Goal: Transaction & Acquisition: Purchase product/service

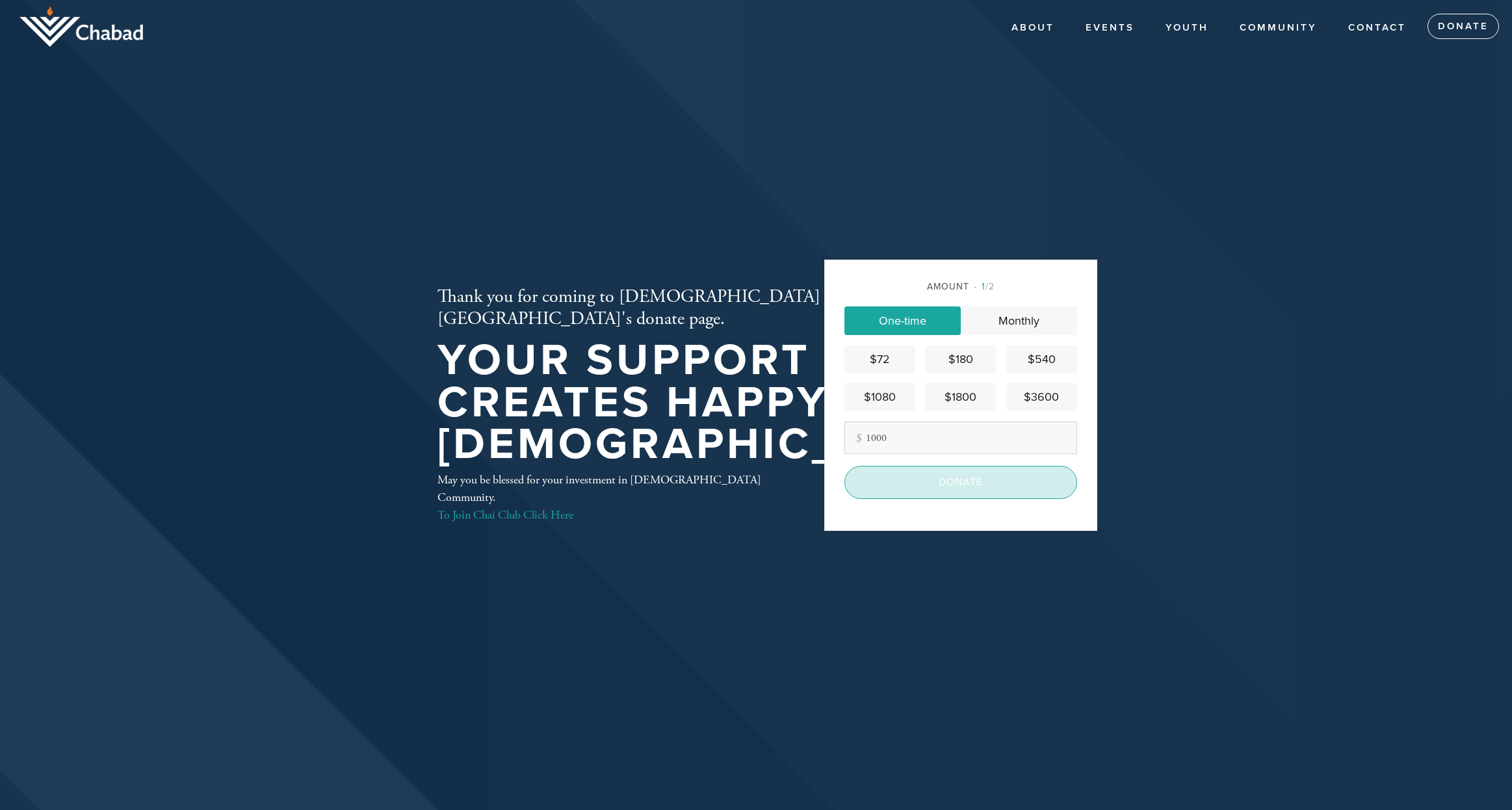
type input "1000"
click at [948, 491] on input "Donate" at bounding box center [961, 482] width 233 height 32
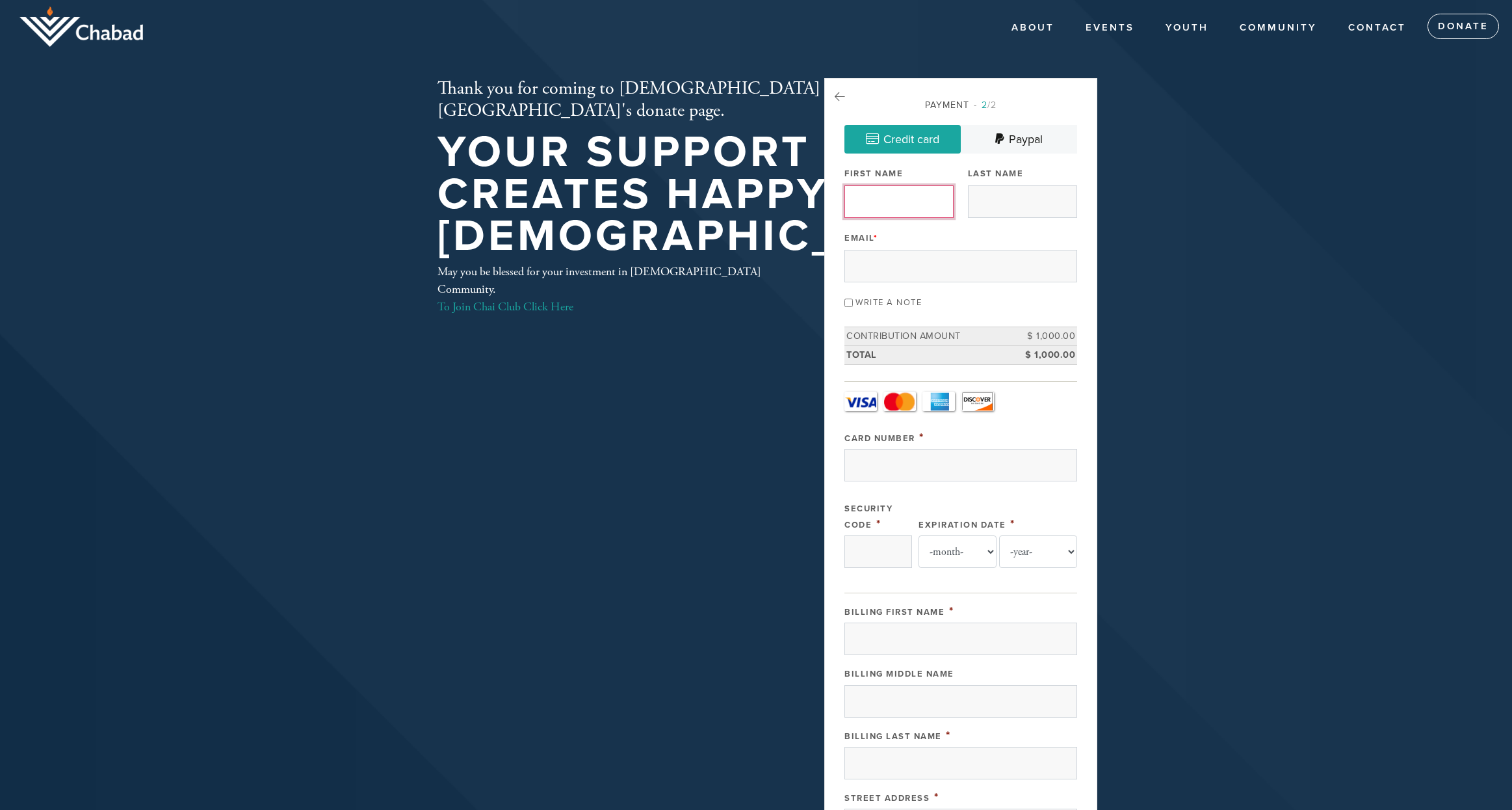
click at [897, 208] on input "First Name" at bounding box center [899, 201] width 109 height 32
type input "Eric & Cecile"
type input "Amram"
click at [897, 208] on input "Eric & Cecile" at bounding box center [899, 201] width 109 height 32
click at [951, 282] on input "Email *" at bounding box center [961, 266] width 233 height 32
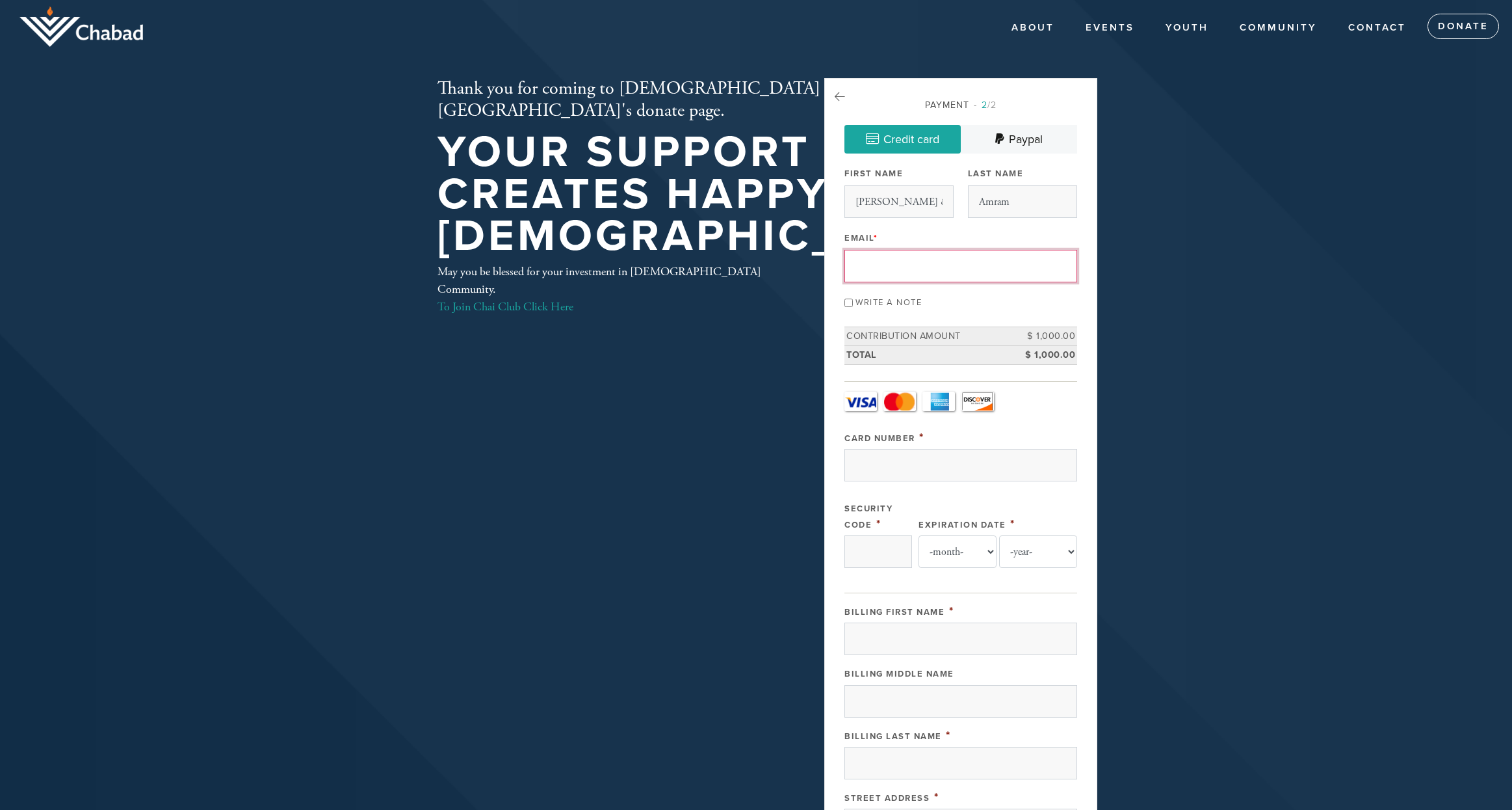
type input "eric.amram@gmail.com"
type input "149 Watkins Ave"
type input "Atherton"
type input "United States"
type input "CA"
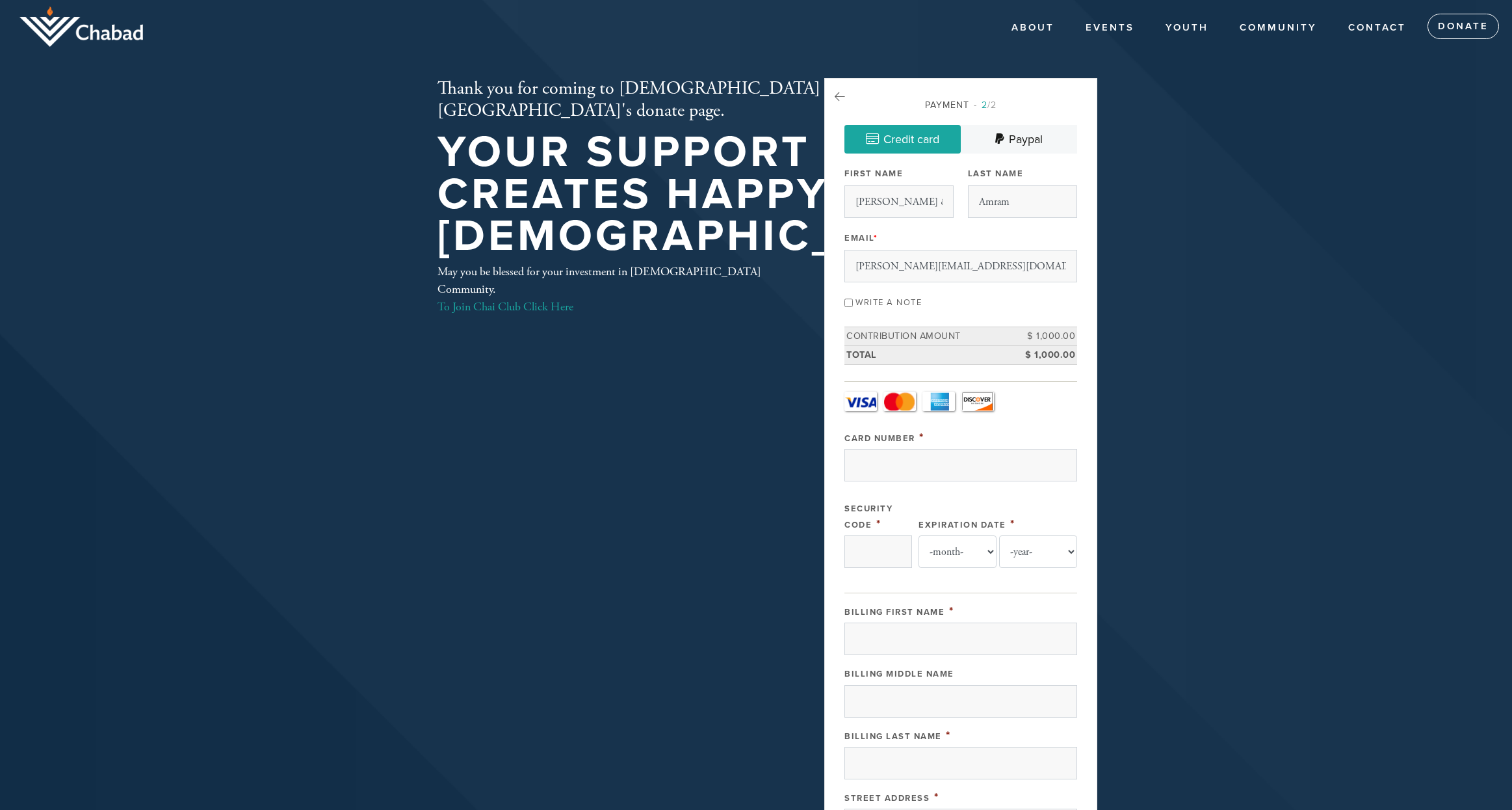
type input "94027"
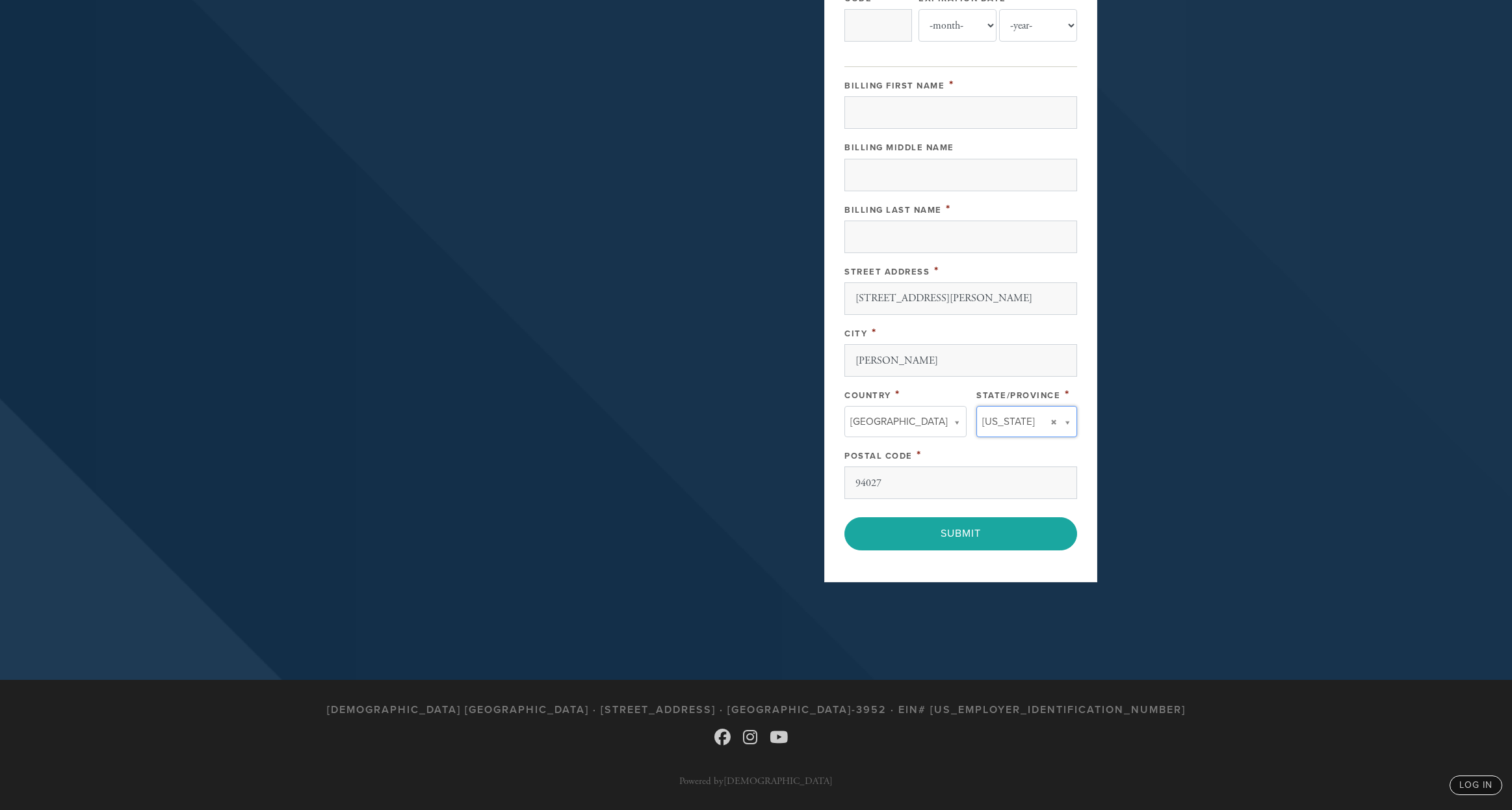
type input "CA"
type input "United States"
click at [882, 341] on div "City *" at bounding box center [961, 332] width 233 height 16
click at [911, 341] on div "City *" at bounding box center [961, 332] width 233 height 16
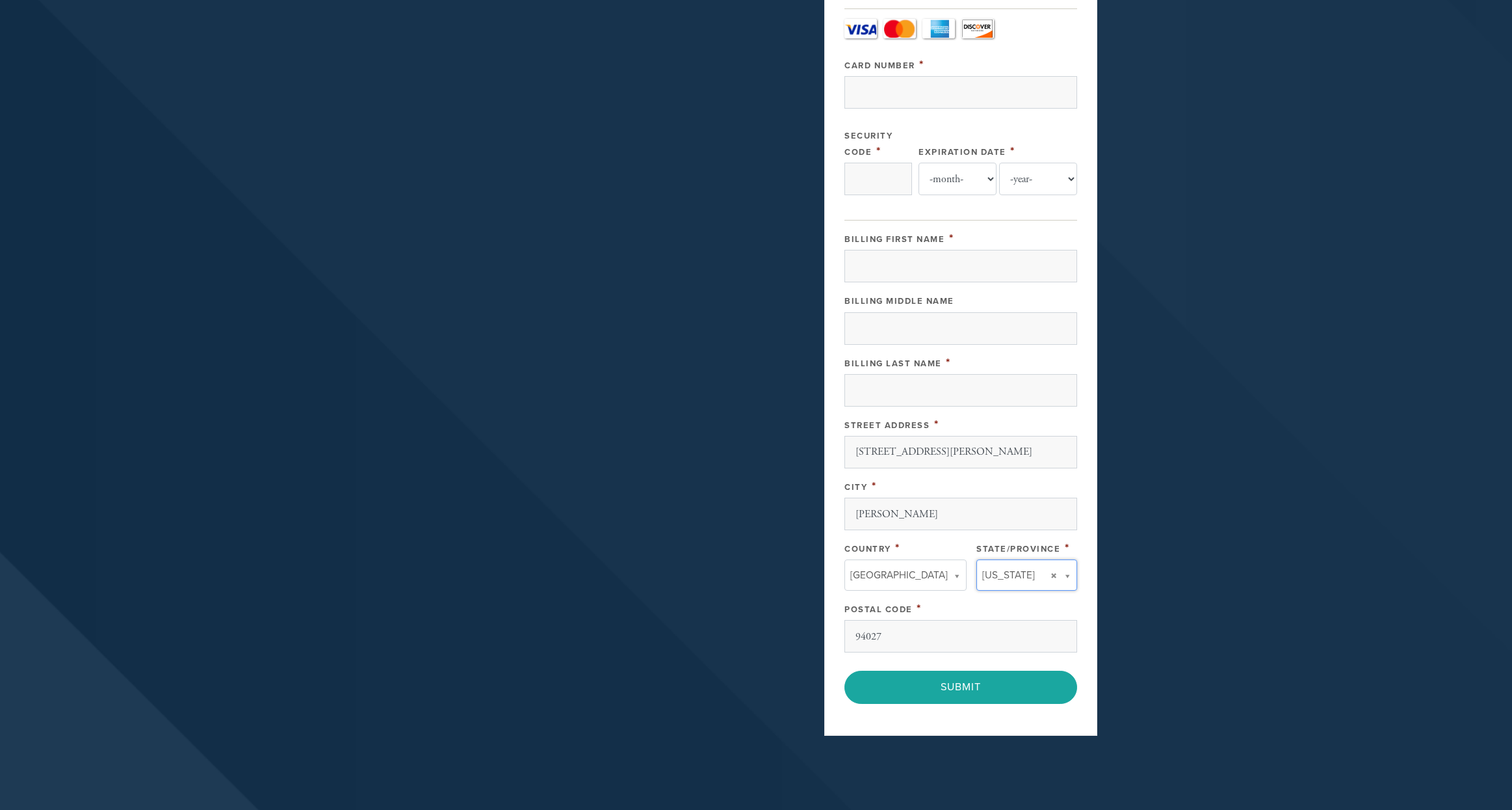
scroll to position [368, 0]
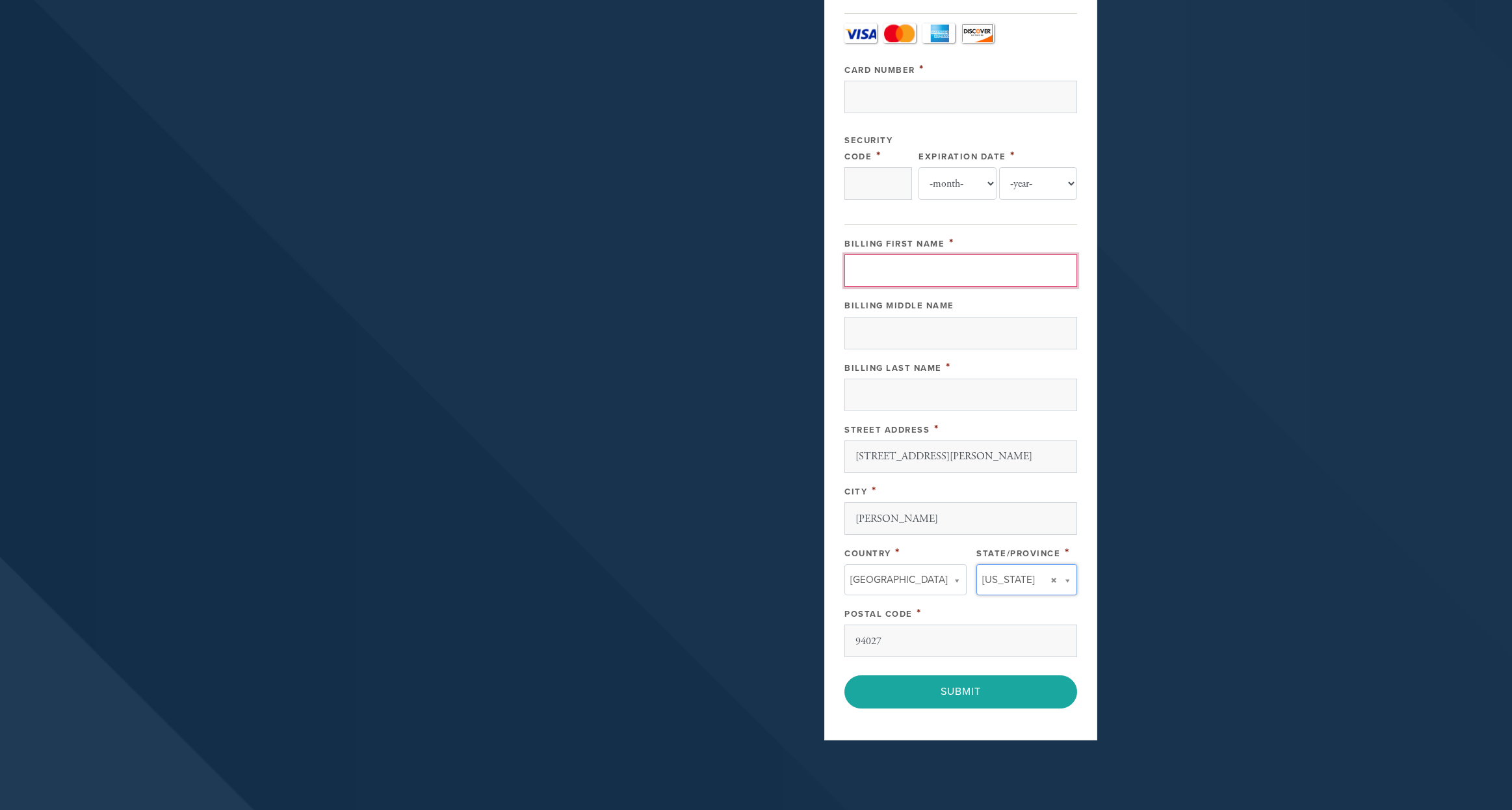
click at [957, 287] on input "Billing First Name" at bounding box center [961, 270] width 233 height 32
type input "Eric"
type input "Amram"
click at [1090, 245] on div "Payment 2 /2 Credit card Paypal Payment Processor Pay Later Credit Card Credit …" at bounding box center [961, 225] width 273 height 1030
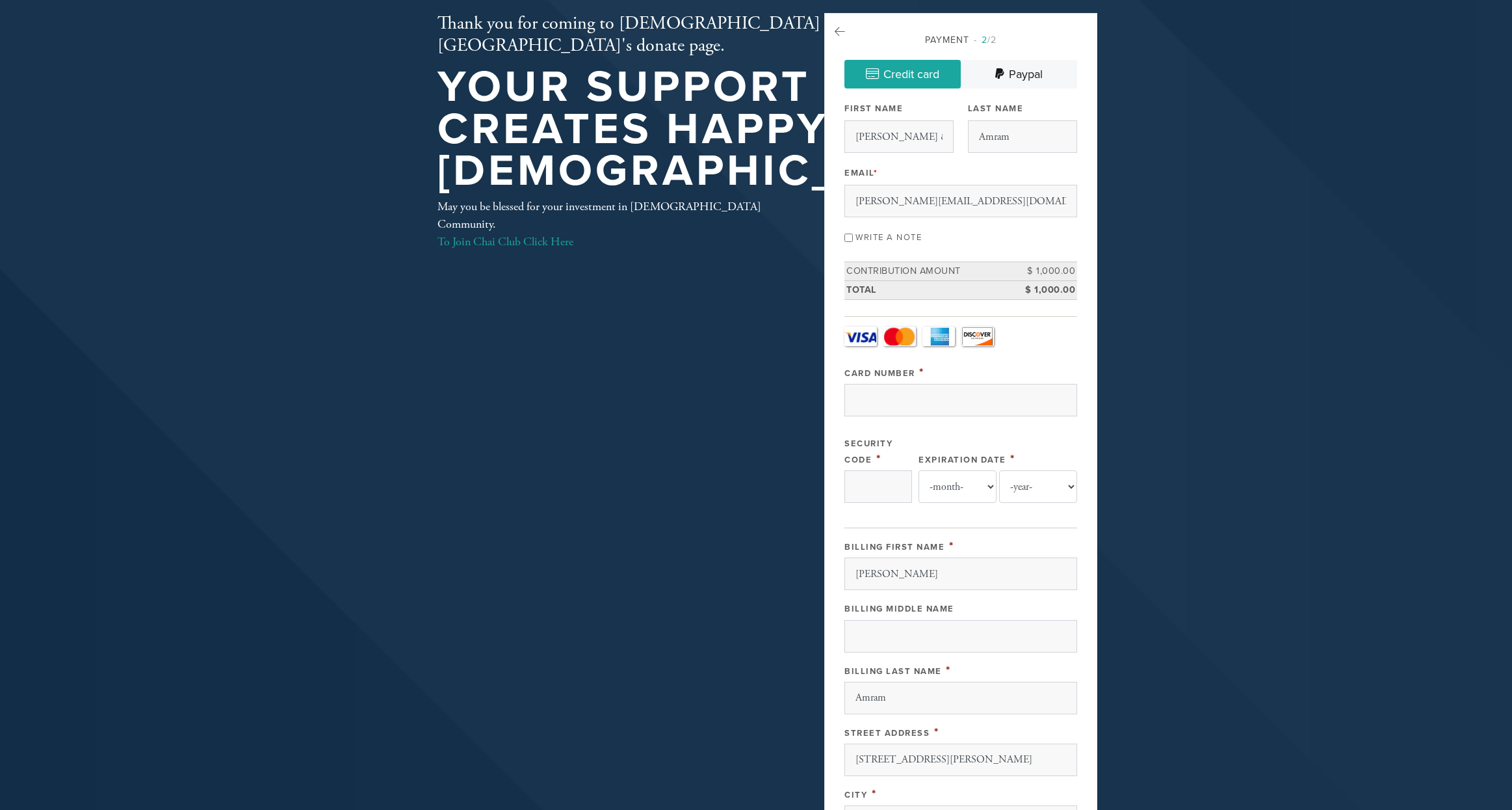
scroll to position [0, 0]
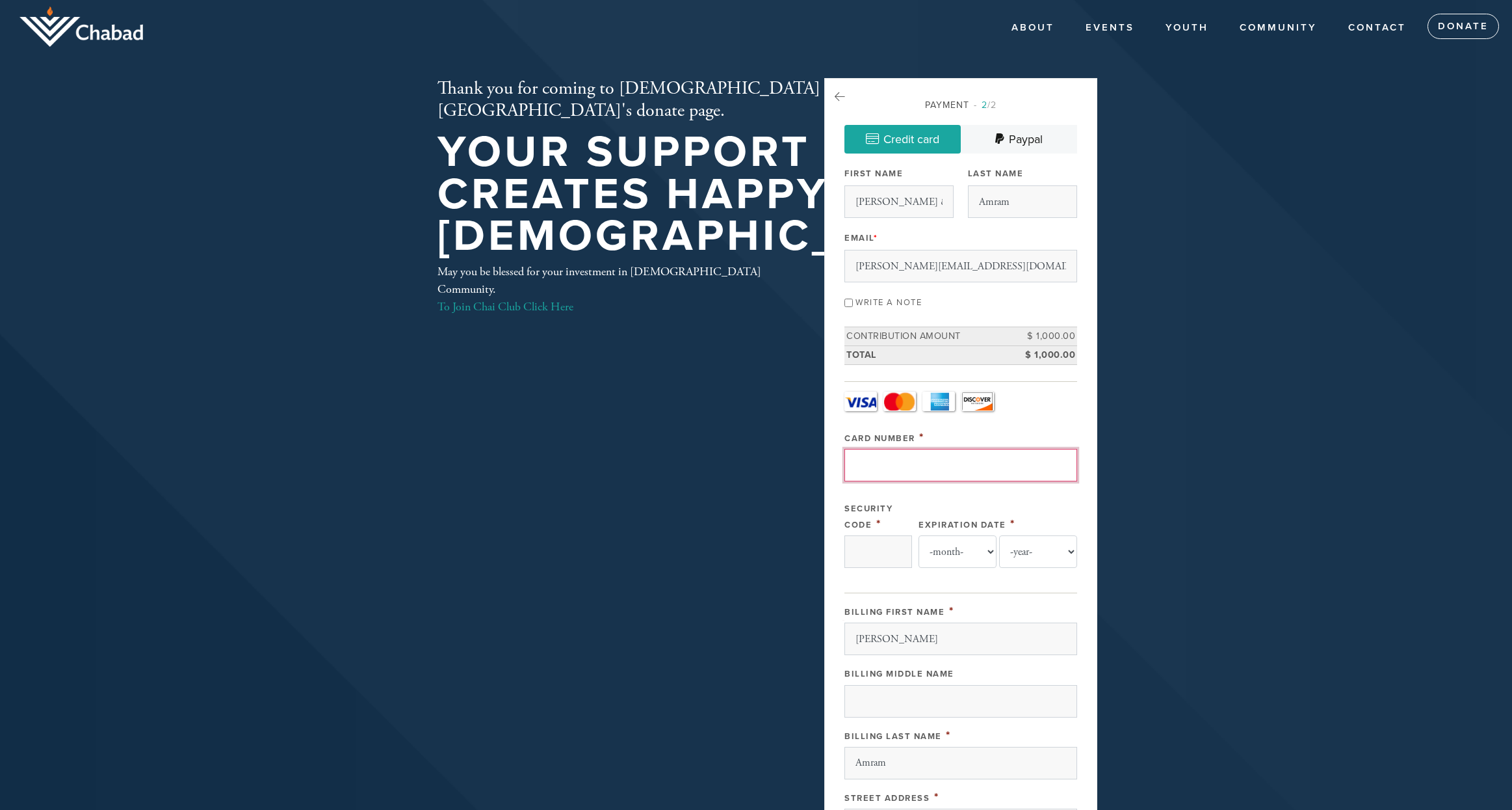
click at [904, 482] on input "Card Number" at bounding box center [961, 465] width 233 height 32
paste input "5451984694008994"
type input "5451984694008994"
click at [887, 568] on input "Security Code" at bounding box center [878, 552] width 67 height 32
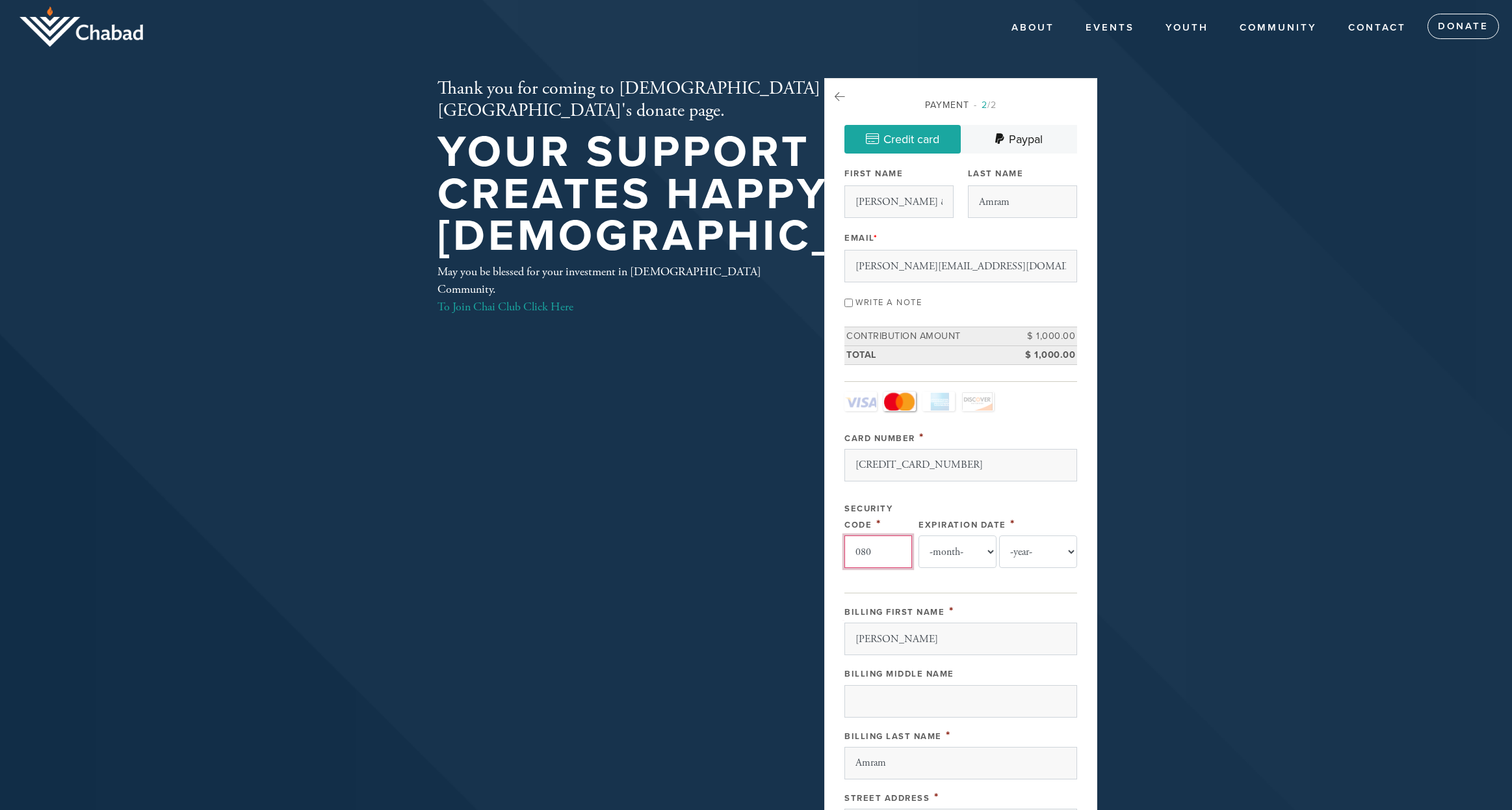
type input "080"
click at [956, 568] on select "-month- 01 02 03 04 05 06 07 08 09 10 11 12" at bounding box center [957, 552] width 78 height 32
select select "1"
click at [918, 568] on select "-month- 01 02 03 04 05 06 07 08 09 10 11 12" at bounding box center [957, 552] width 78 height 32
click at [1022, 568] on select "-year- 2025 2026 2027 2028 2029 2030 2031 2032 2033 2034 2035" at bounding box center [1038, 552] width 78 height 32
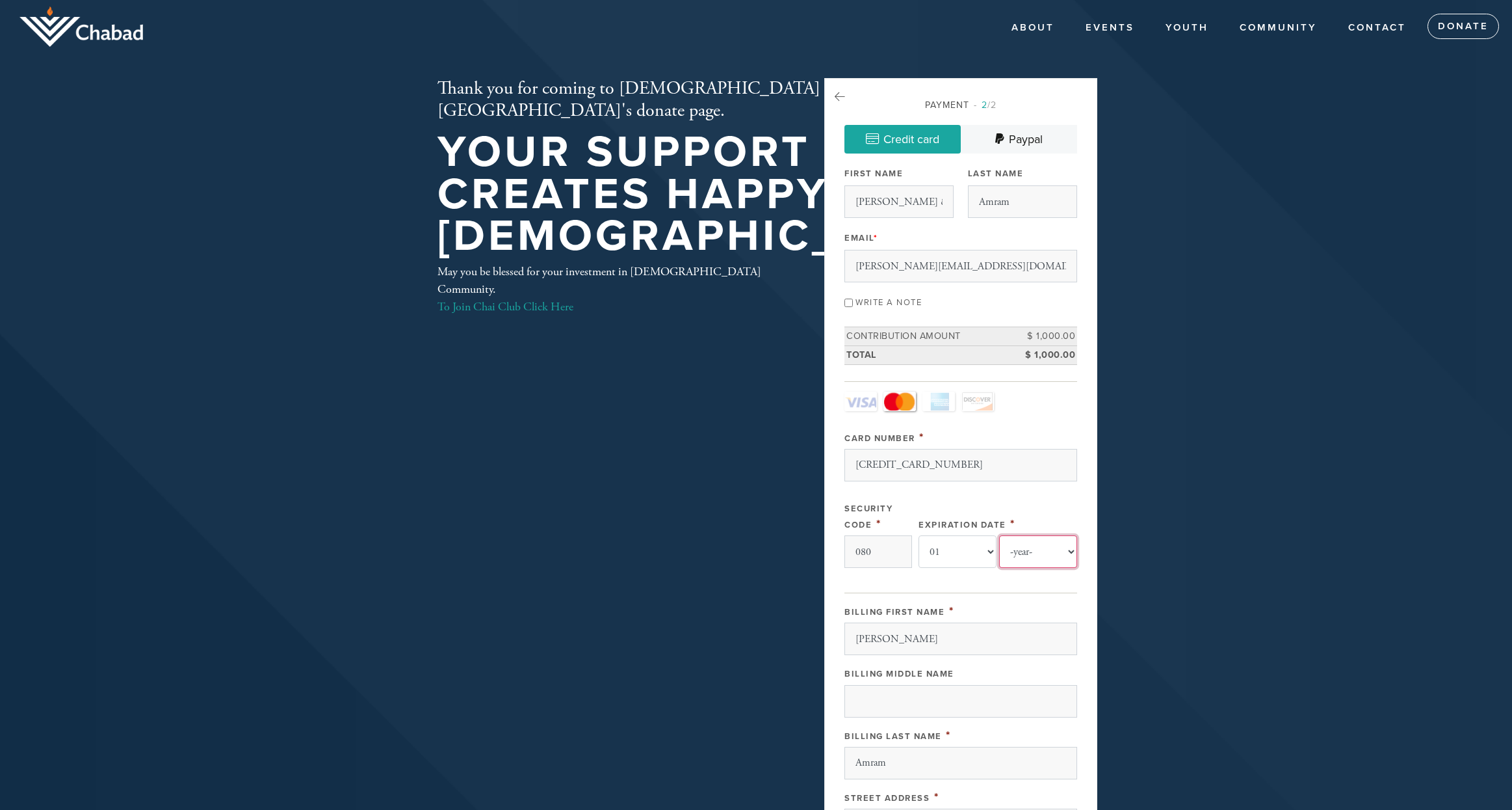
select select "2026"
click at [999, 568] on select "-year- 2025 2026 2027 2028 2029 2030 2031 2032 2033 2034 2035" at bounding box center [1038, 552] width 78 height 32
click at [1083, 461] on div "Payment 2 /2 Credit card Paypal Payment Processor Pay Later Credit Card Credit …" at bounding box center [961, 593] width 273 height 1030
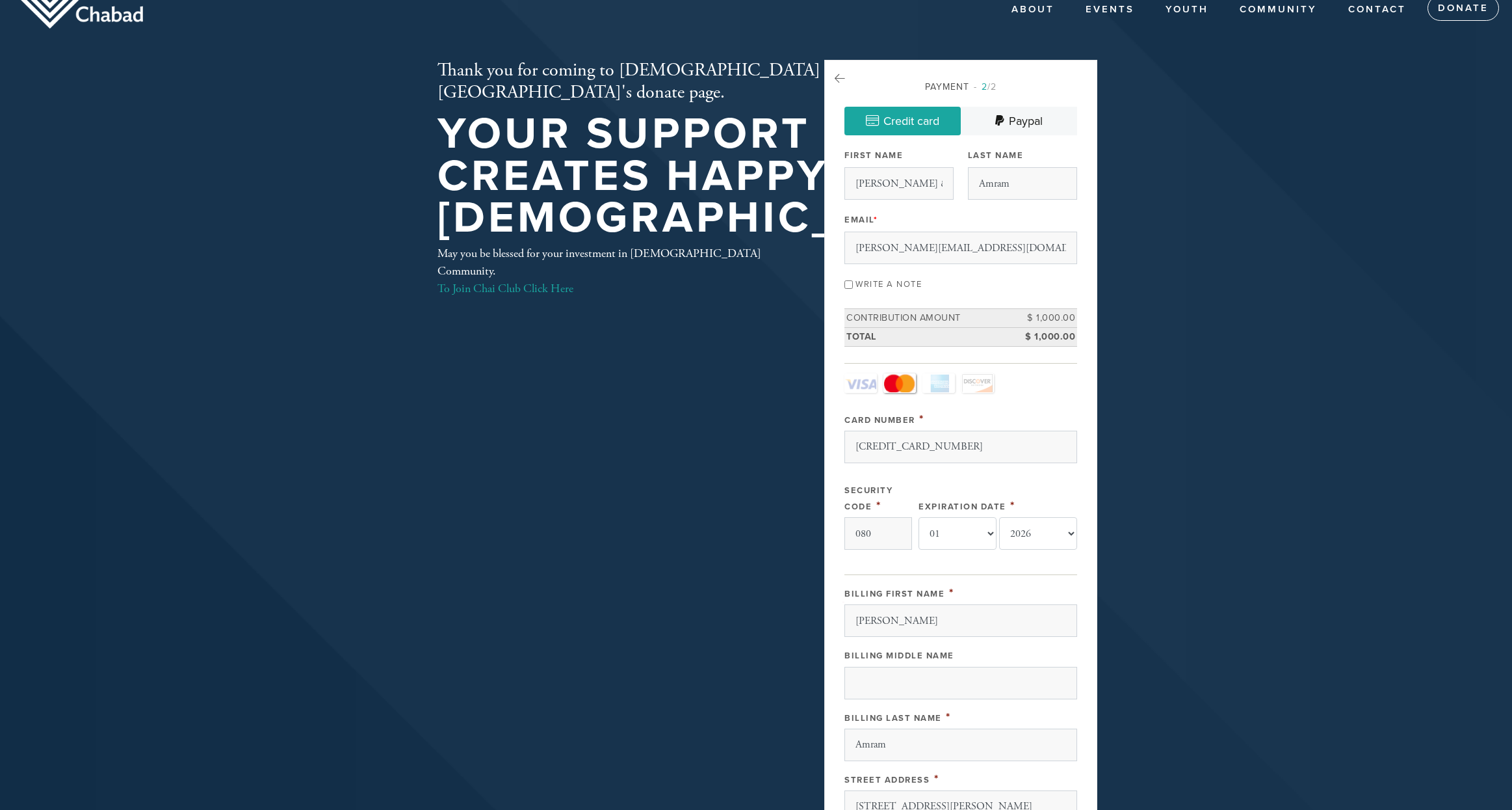
scroll to position [13, 0]
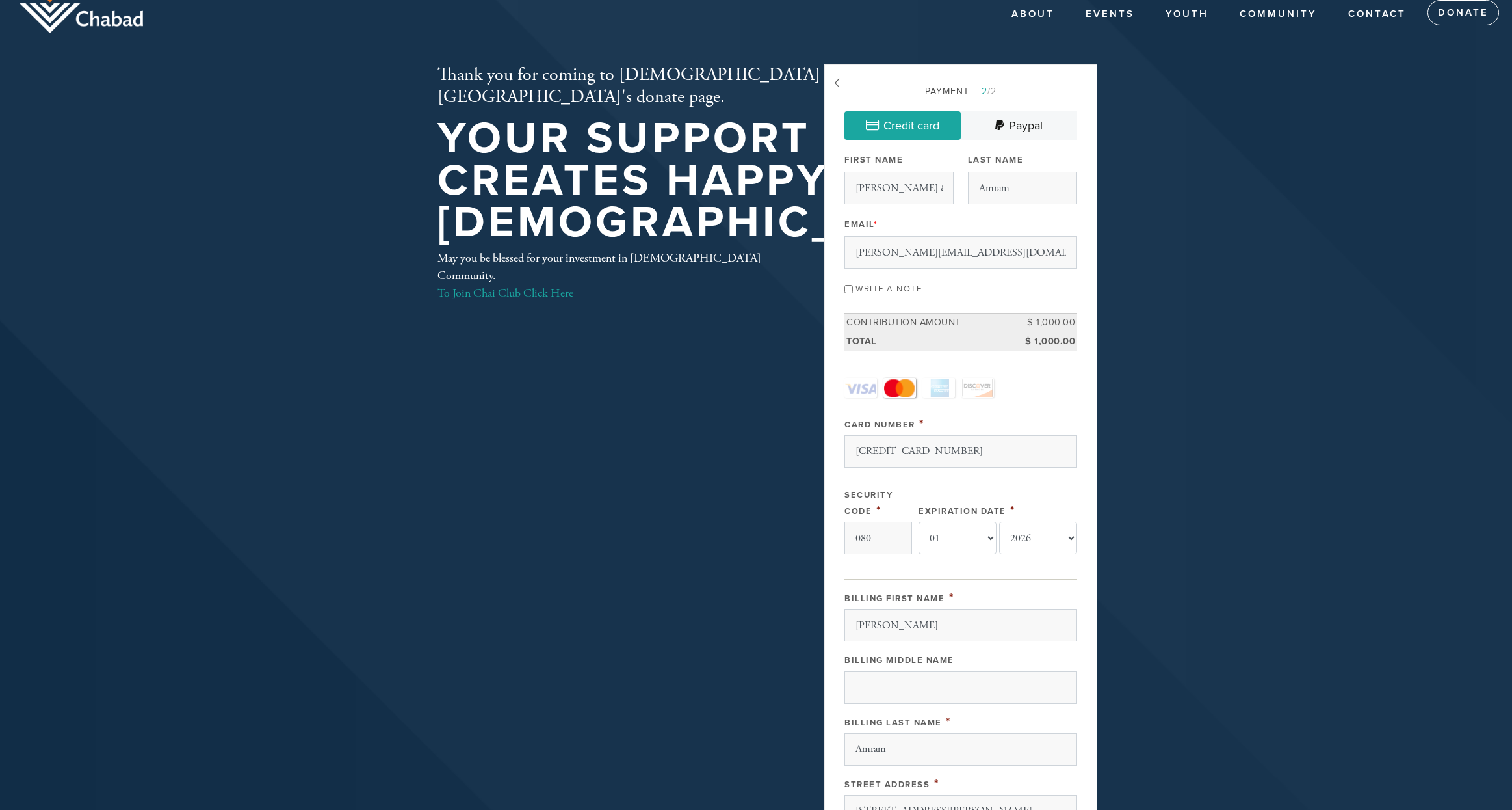
click at [850, 293] on input "Write a note" at bounding box center [849, 289] width 8 height 8
checkbox input "true"
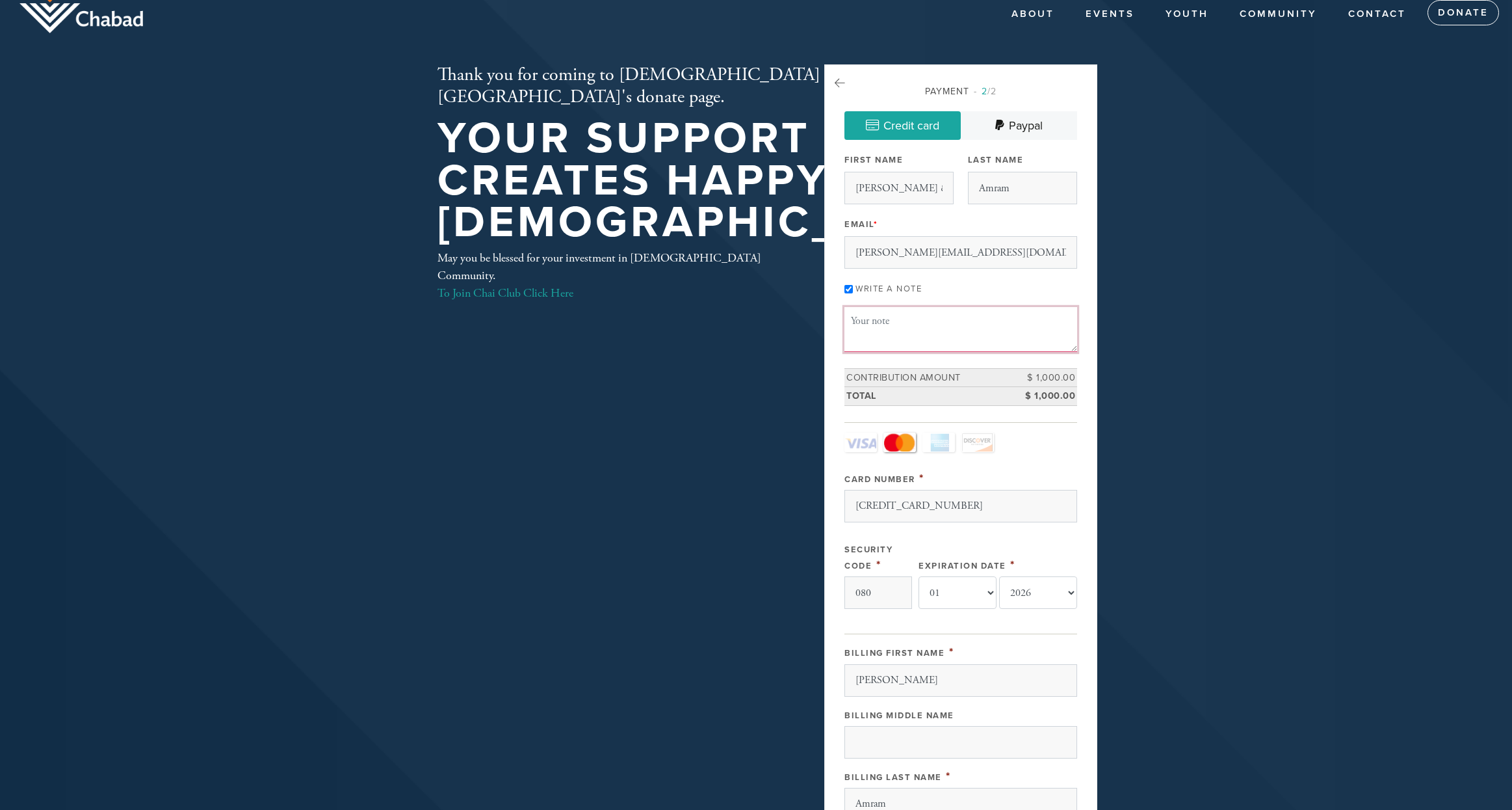
click at [890, 351] on textarea "Message or dedication" at bounding box center [961, 328] width 233 height 44
type textarea "Shana Tova Umetuca!"
click at [1088, 474] on div "Payment 2 /2 Credit card Paypal Payment Processor Pay Later Credit Card Credit …" at bounding box center [961, 607] width 273 height 1085
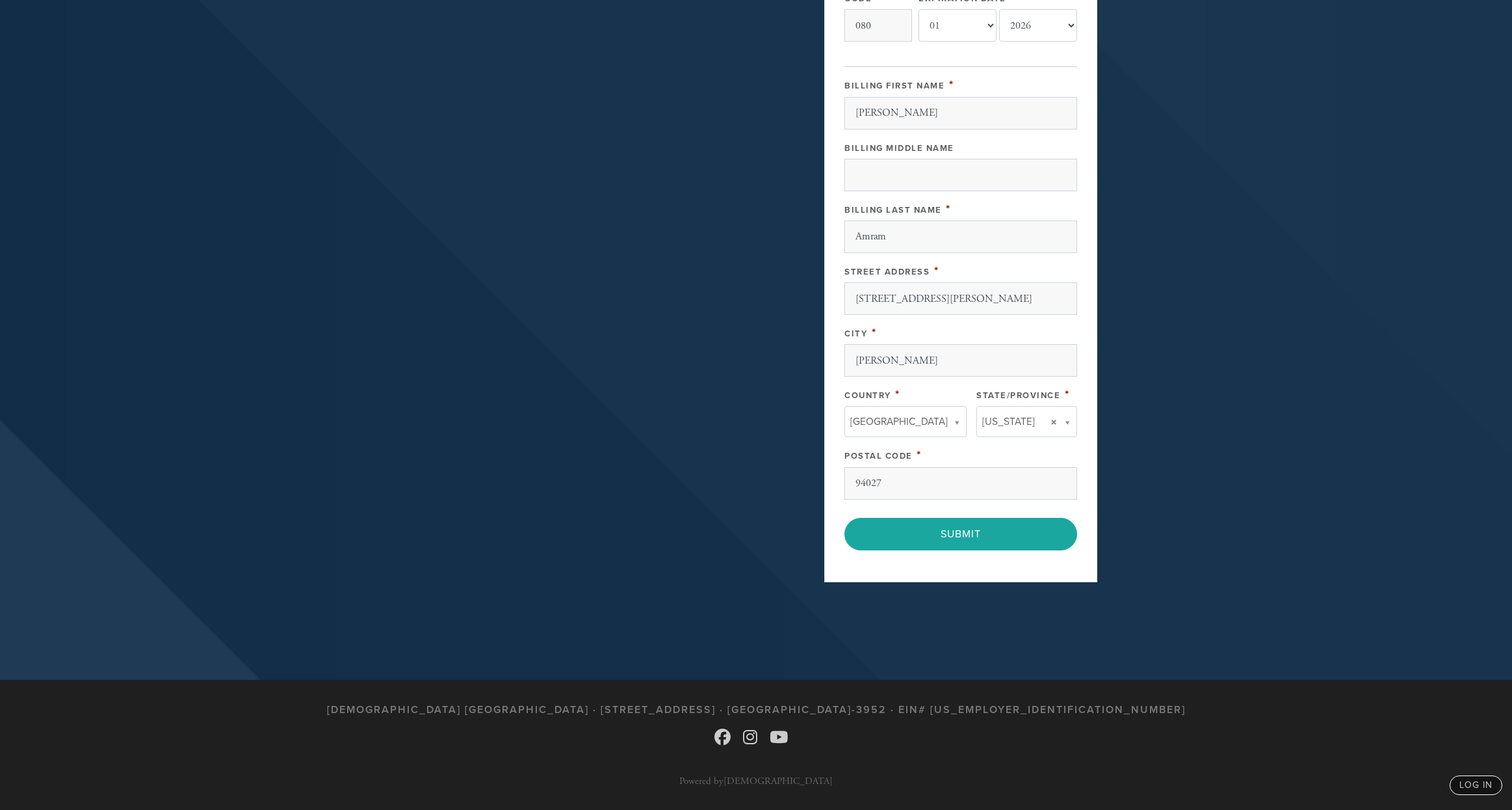
scroll to position [682, 0]
click at [961, 533] on input "Submit" at bounding box center [961, 534] width 233 height 32
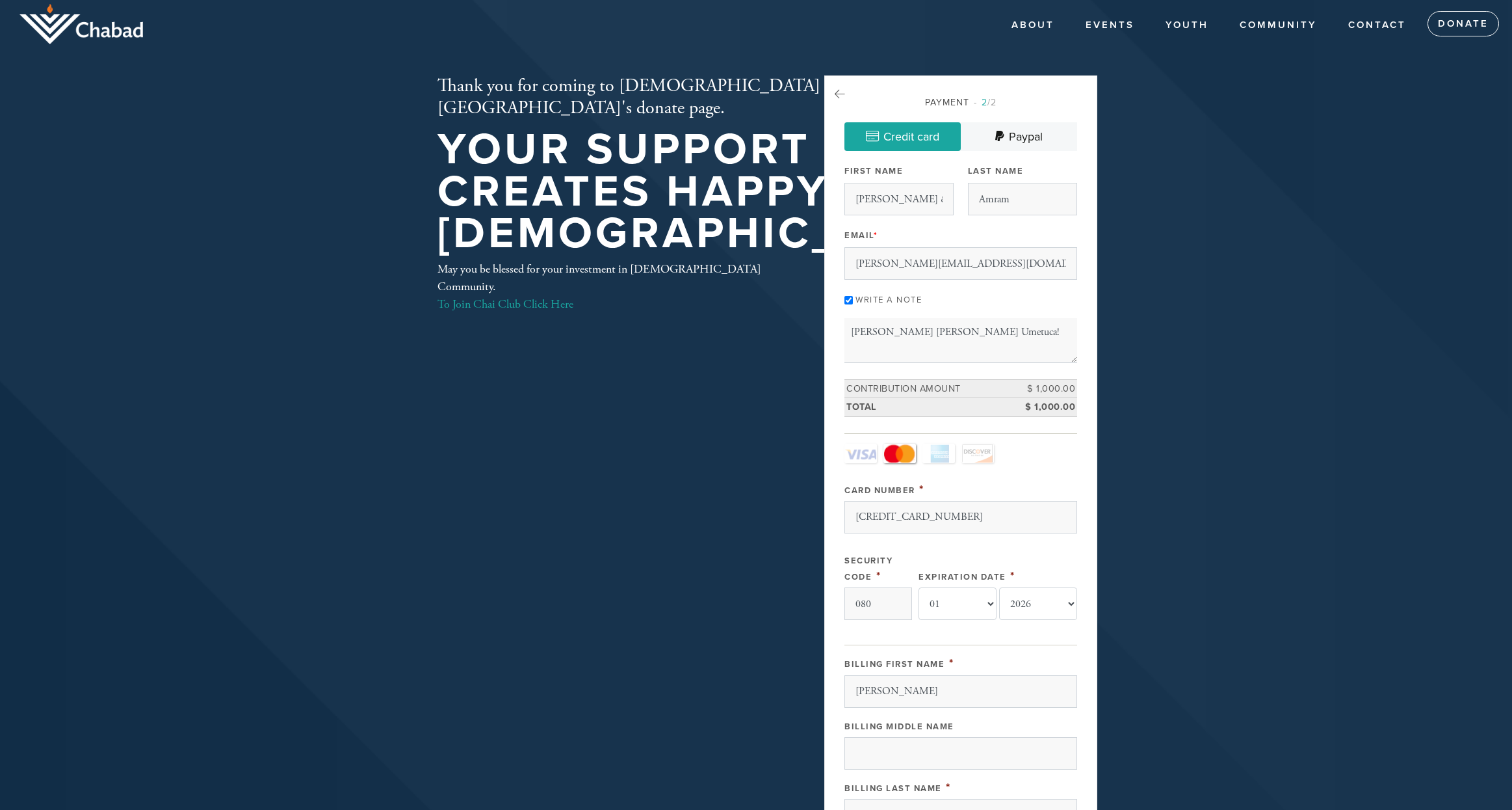
scroll to position [0, 0]
